Goal: Information Seeking & Learning: Learn about a topic

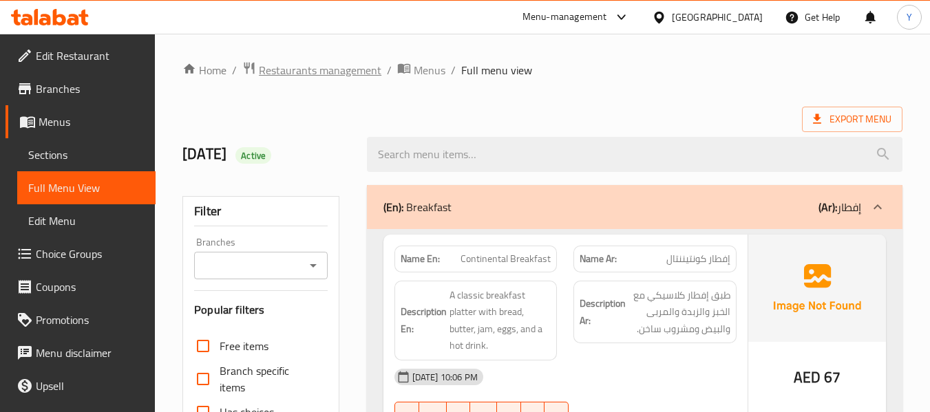
click at [319, 68] on span "Restaurants management" at bounding box center [320, 70] width 123 height 17
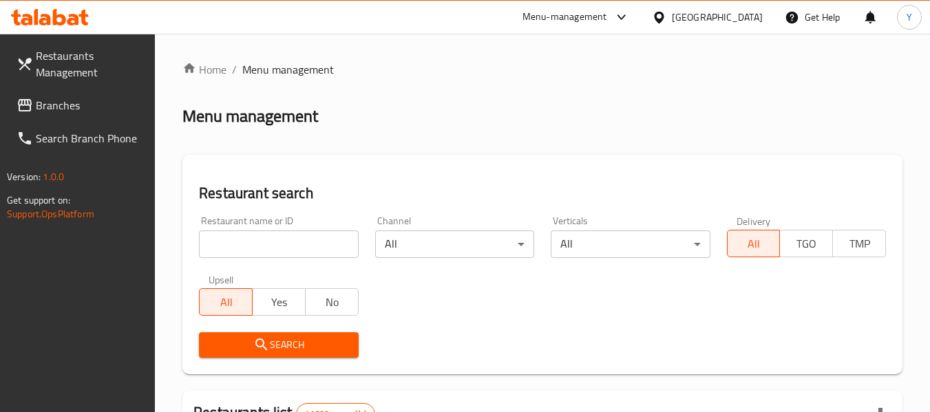
click at [327, 239] on input "search" at bounding box center [278, 245] width 159 height 28
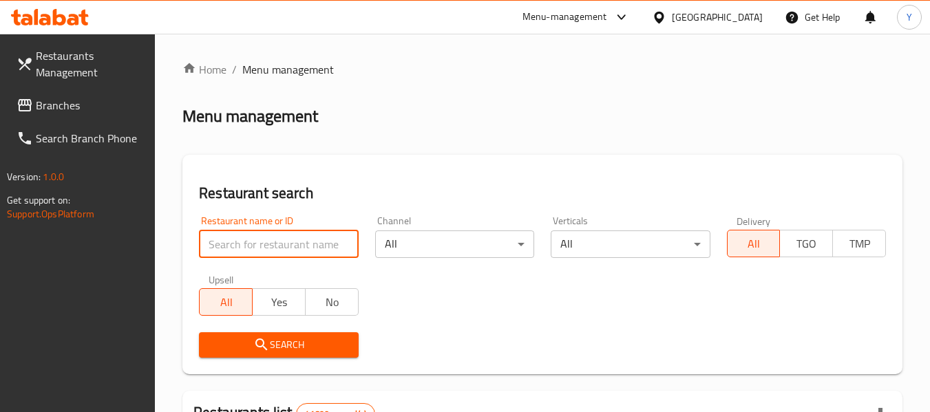
click at [327, 239] on input "search" at bounding box center [278, 245] width 159 height 28
paste input "Chul Mutton Restaurant L.L.C"
type input "Chul Mutton Restaurant"
click button "Search" at bounding box center [278, 345] width 159 height 25
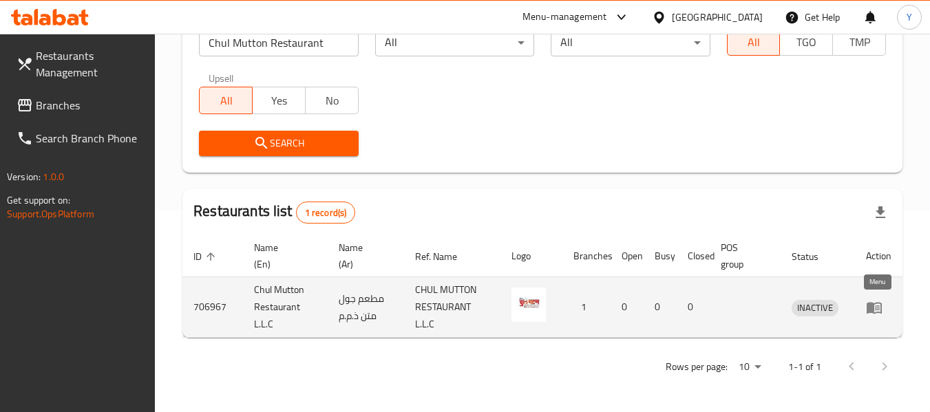
click at [870, 306] on icon "enhanced table" at bounding box center [874, 308] width 15 height 12
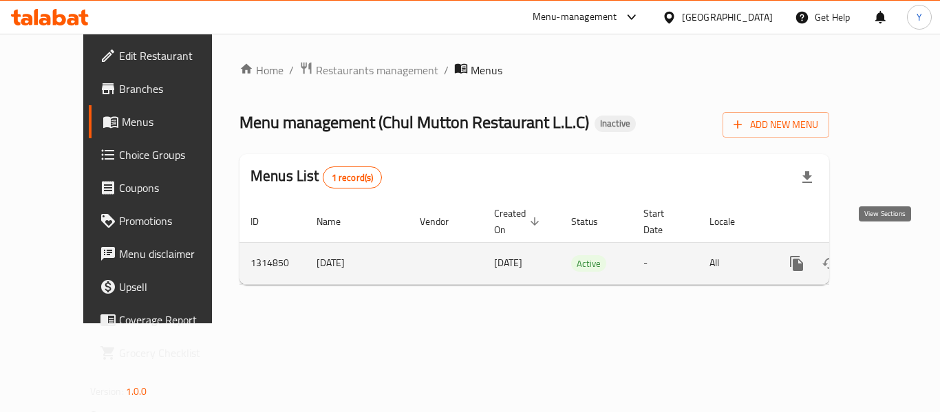
click at [888, 255] on icon "enhanced table" at bounding box center [896, 263] width 17 height 17
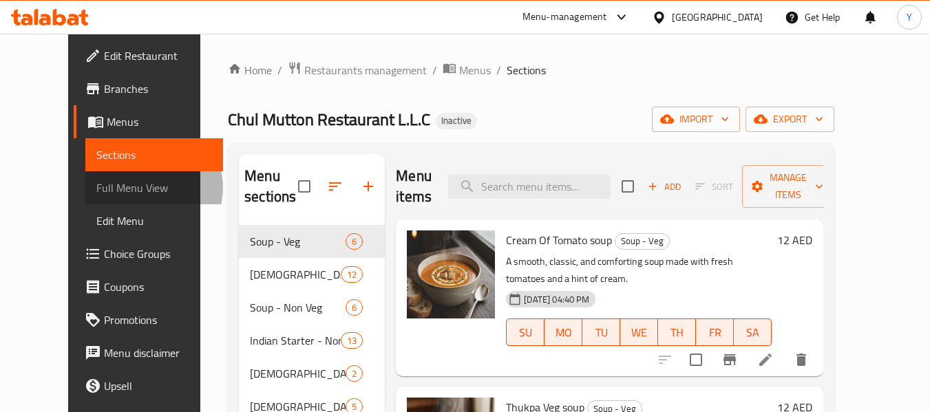
click at [96, 188] on span "Full Menu View" at bounding box center [154, 188] width 116 height 17
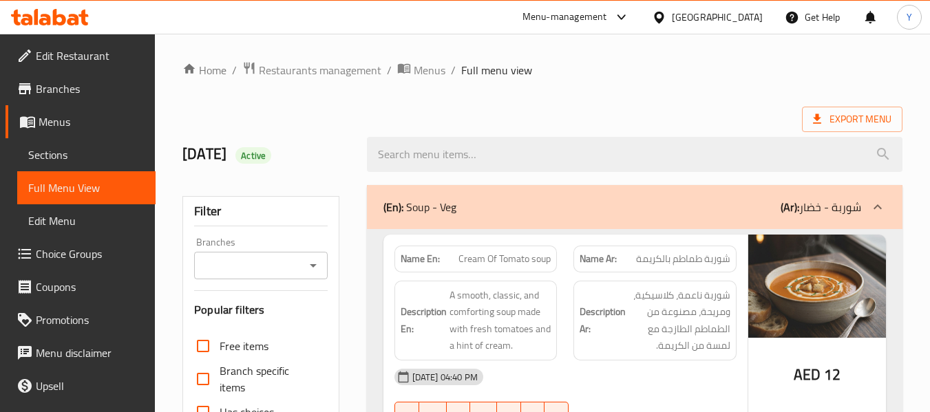
scroll to position [361, 0]
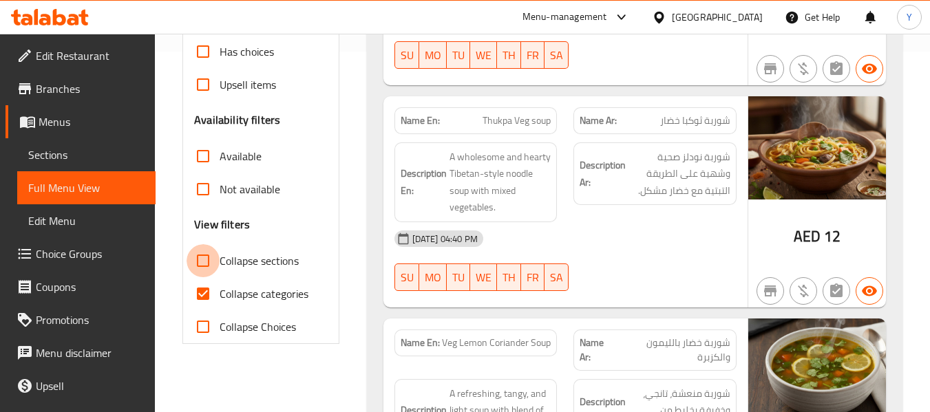
click at [202, 262] on input "Collapse sections" at bounding box center [203, 260] width 33 height 33
checkbox input "true"
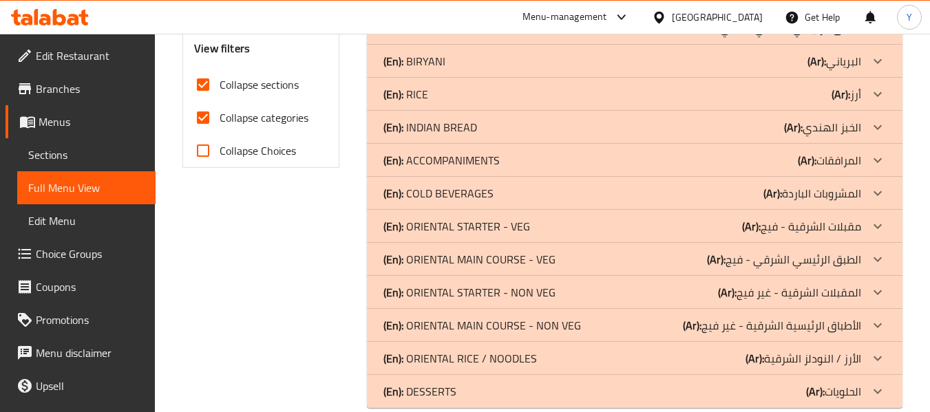
scroll to position [560, 0]
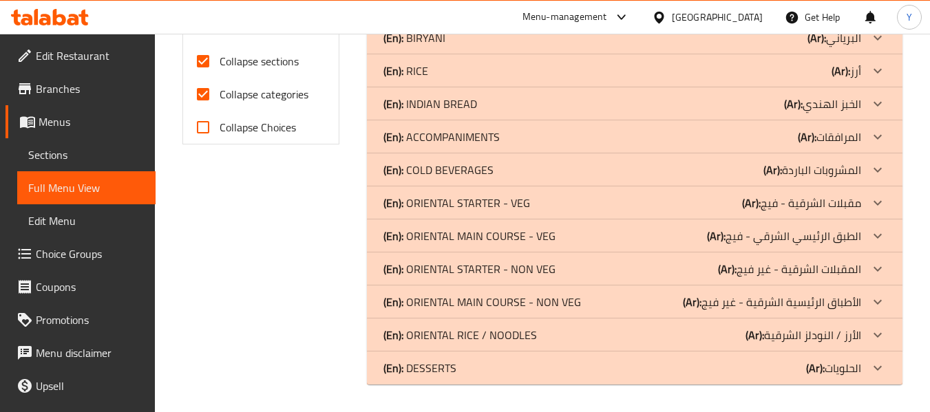
click at [761, 372] on div "(En): DESSERTS (Ar): الحلويات" at bounding box center [622, 368] width 478 height 17
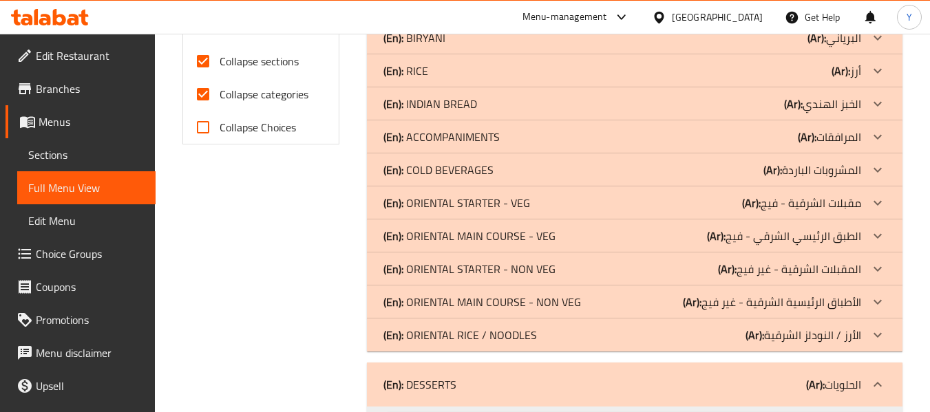
click at [755, 336] on b "(Ar):" at bounding box center [755, 335] width 19 height 21
click at [746, 304] on p "(Ar): الأطباق الرئيسية الشرقية - غير فيج" at bounding box center [772, 302] width 178 height 17
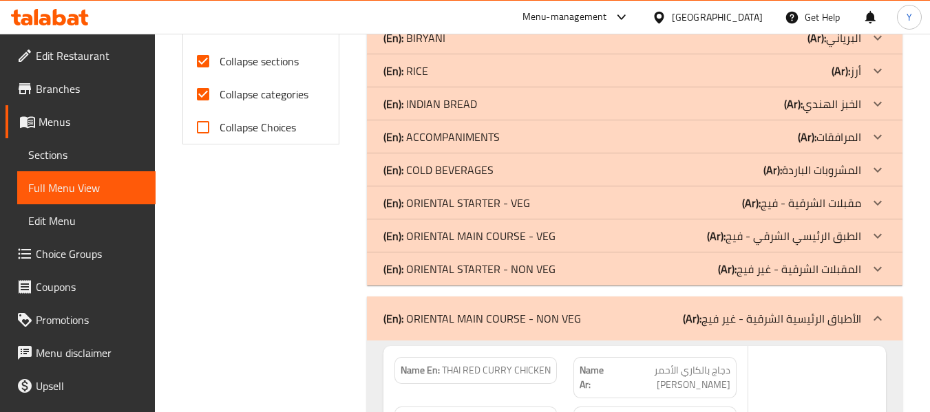
click at [736, 268] on b "(Ar):" at bounding box center [727, 269] width 19 height 21
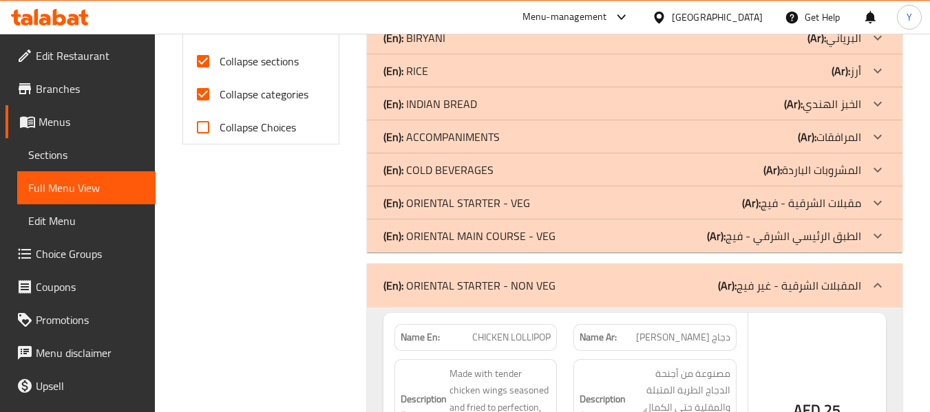
click at [733, 236] on p "(Ar): الطبق الرئيسي الشرقي - فيج" at bounding box center [784, 236] width 154 height 17
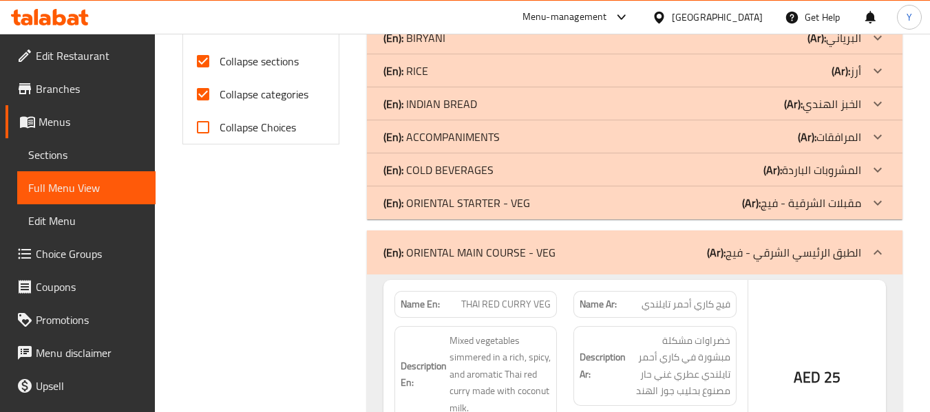
click at [728, 202] on div "(En): ORIENTAL STARTER - VEG (Ar): مقبلات الشرقية - فيج" at bounding box center [622, 203] width 478 height 17
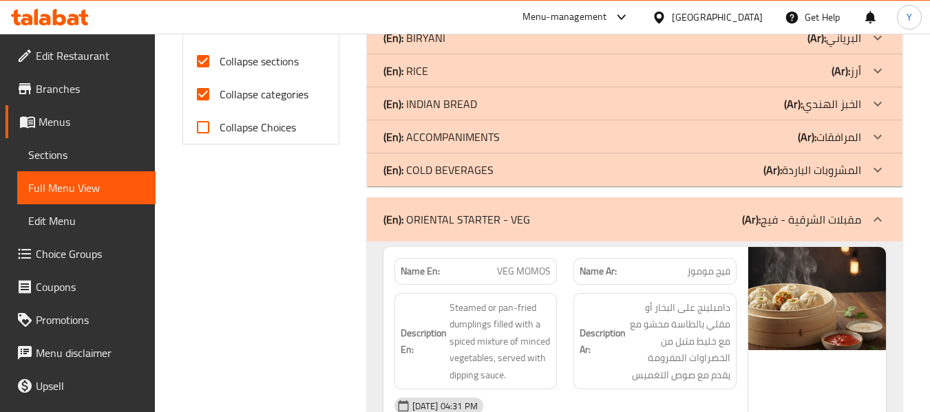
click at [722, 177] on div "(En): COLD BEVERAGES (Ar): المشروبات الباردة" at bounding box center [622, 170] width 478 height 17
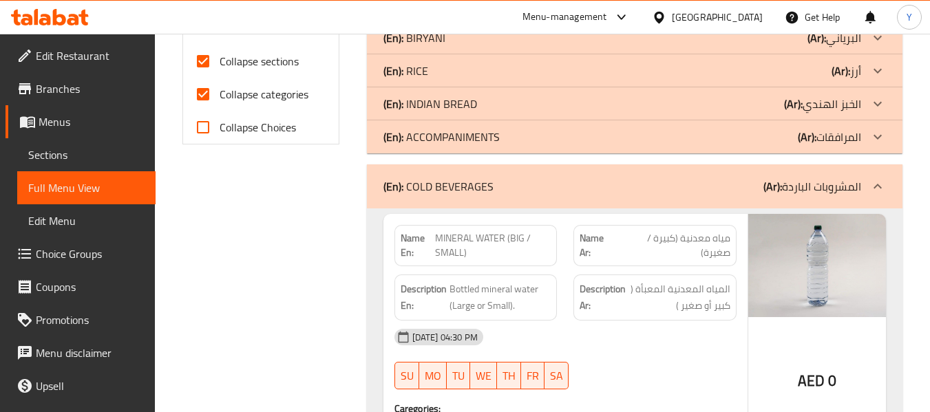
click at [709, 136] on div "(En): ACCOMPANIMENTS (Ar): المرافقات" at bounding box center [622, 137] width 478 height 17
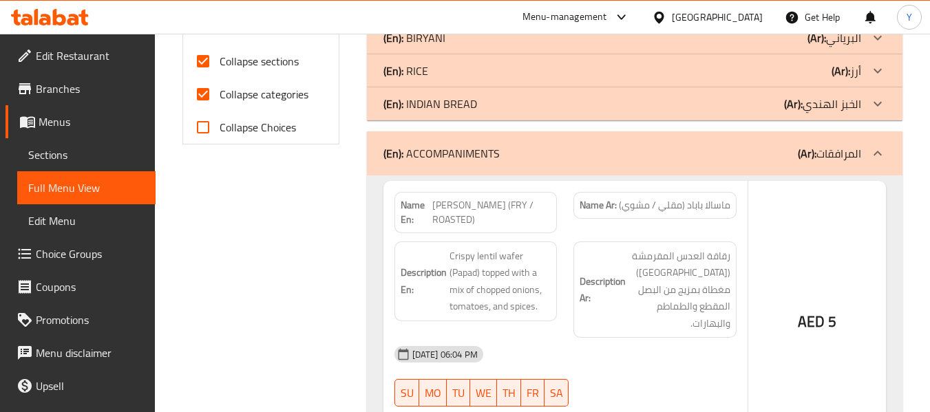
click at [701, 106] on div "(En): INDIAN BREAD (Ar): الخبز الهندي" at bounding box center [622, 104] width 478 height 17
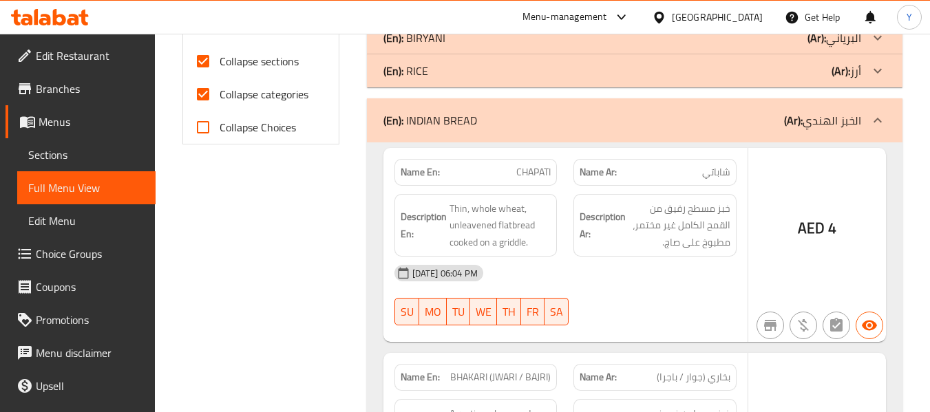
click at [691, 72] on div "(En): RICE (Ar): أرز" at bounding box center [622, 71] width 478 height 17
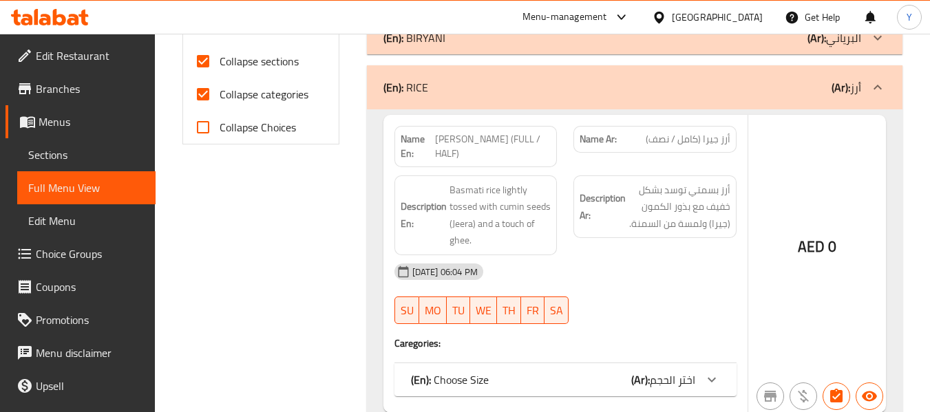
click at [682, 47] on div "(En): [PERSON_NAME] (Ar): البرياني" at bounding box center [635, 37] width 536 height 33
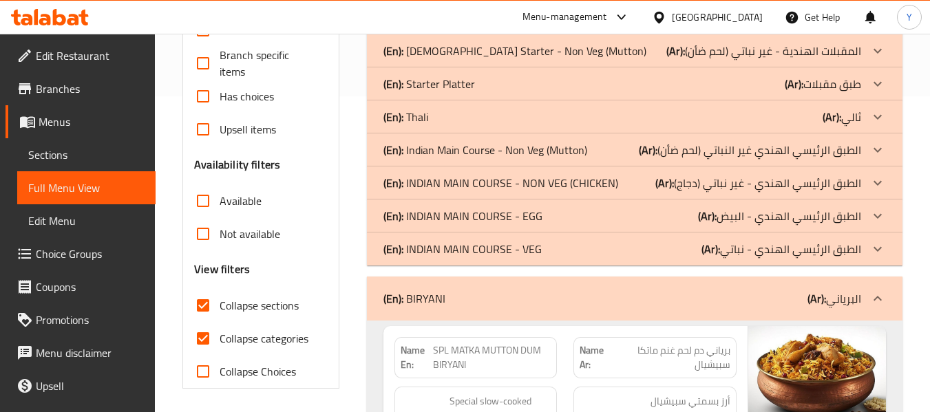
scroll to position [304, 0]
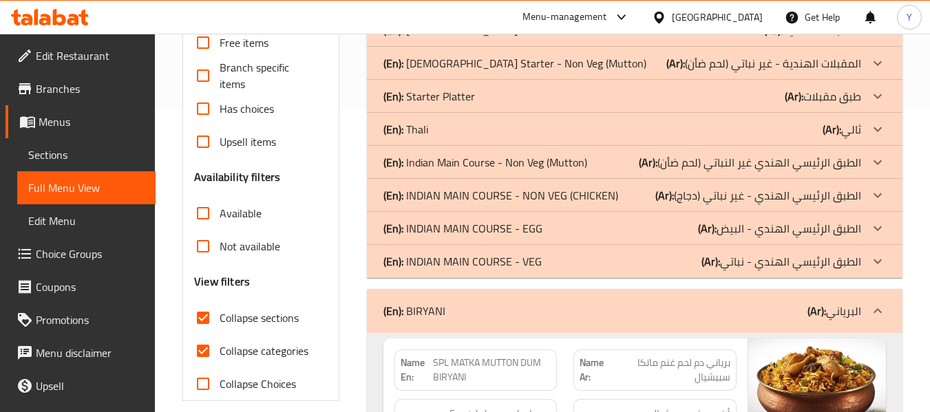
click at [580, 265] on div "(En): INDIAN MAIN COURSE - VEG (Ar): الطبق الرئيسي الهندي - نباتي" at bounding box center [622, 261] width 478 height 17
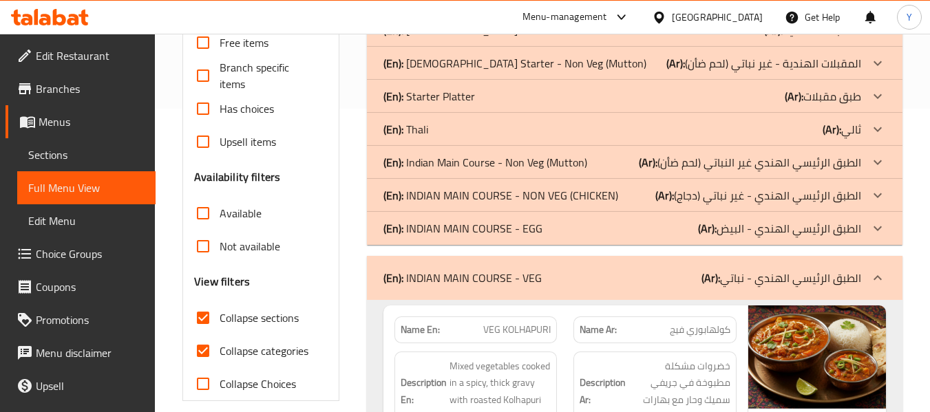
click at [554, 243] on div "(En): INDIAN MAIN COURSE - EGG (Ar): الطبق الرئيسي الهندي - البيض" at bounding box center [635, 228] width 536 height 33
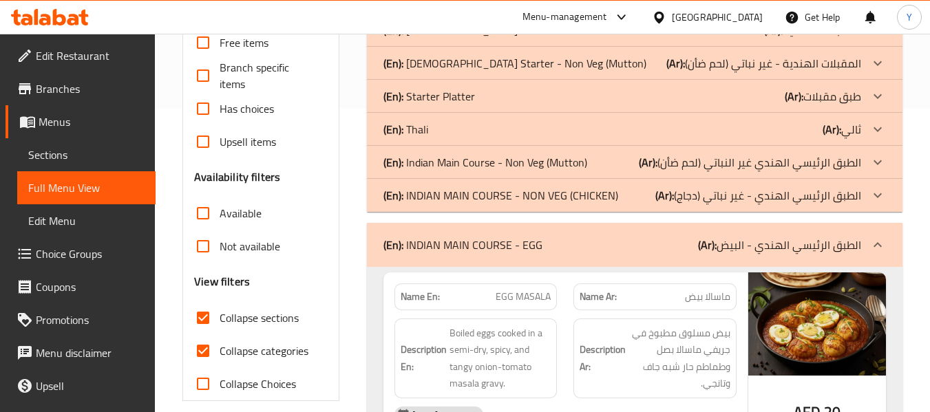
click at [422, 290] on strong "Name En:" at bounding box center [420, 297] width 39 height 14
copy strong "Name En:"
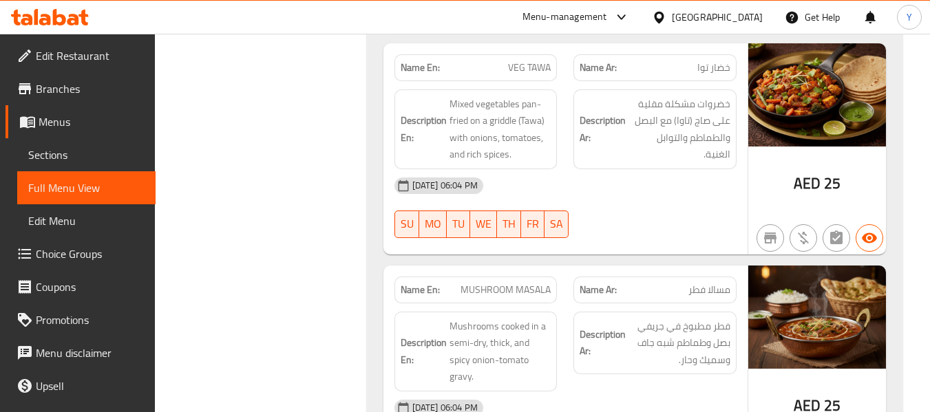
scroll to position [1141, 0]
